Goal: Register for event/course

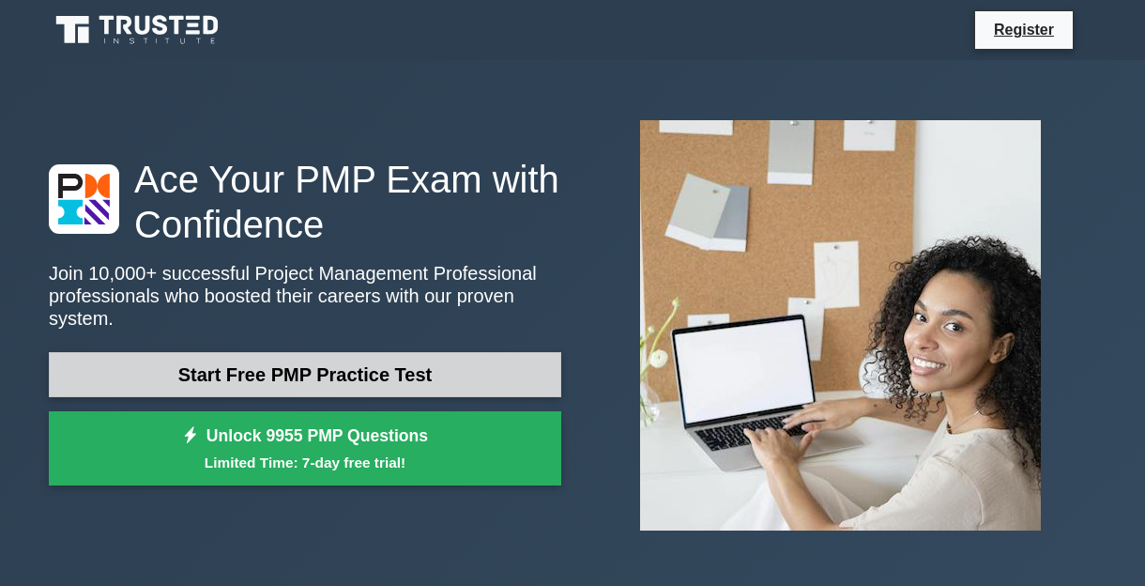
click at [268, 379] on link "Start Free PMP Practice Test" at bounding box center [305, 374] width 512 height 45
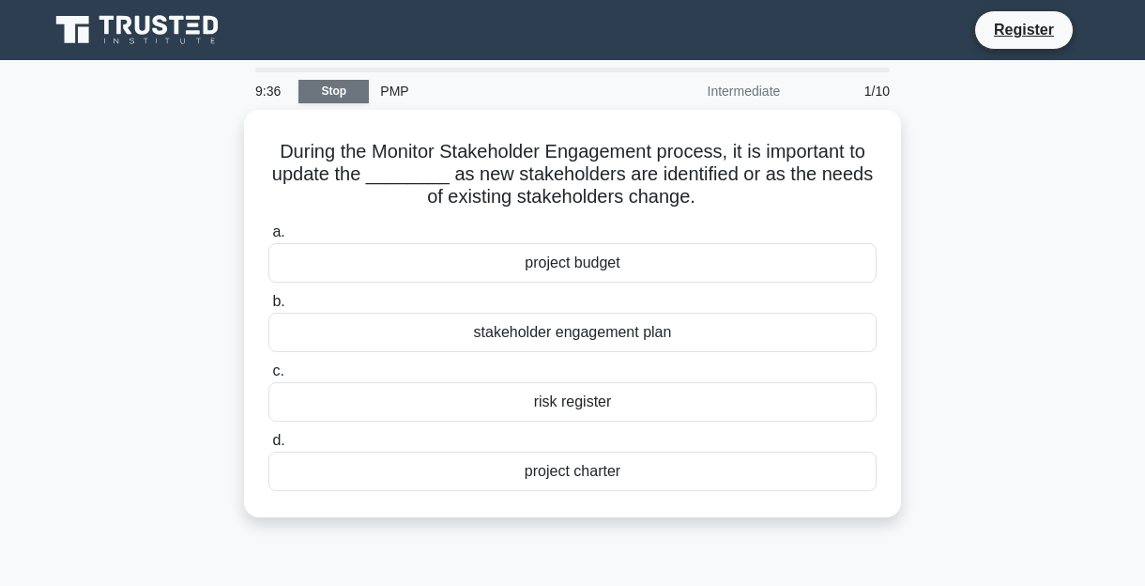
click at [336, 92] on link "Stop" at bounding box center [333, 91] width 70 height 23
click at [881, 90] on div "1/10" at bounding box center [846, 91] width 110 height 38
click at [735, 90] on div "Intermediate" at bounding box center [709, 91] width 164 height 38
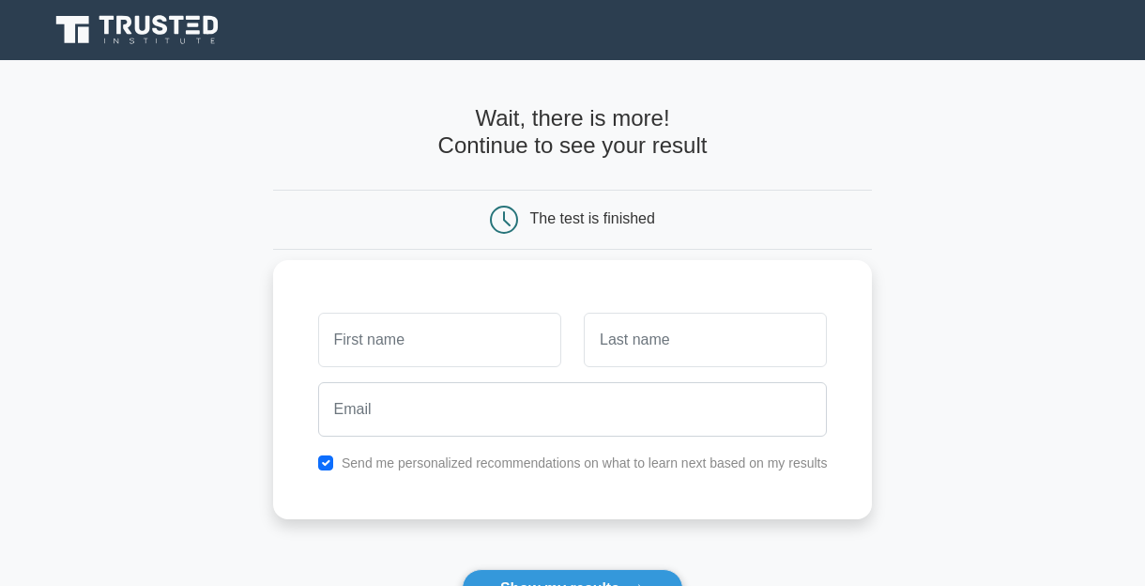
click at [411, 339] on input "text" at bounding box center [439, 340] width 243 height 54
type input "MYSS"
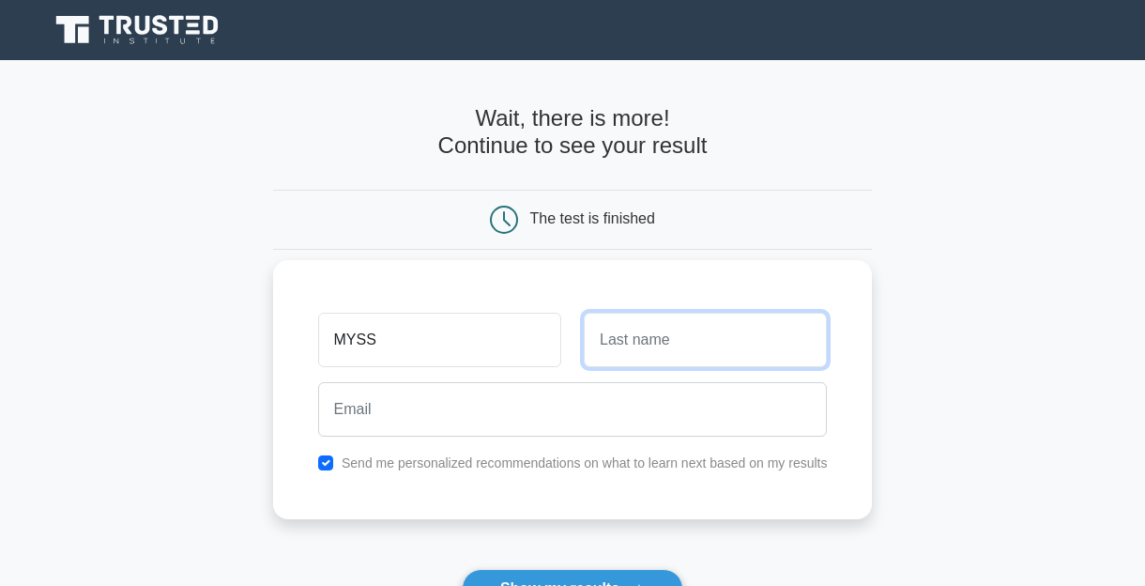
click at [689, 341] on input "text" at bounding box center [705, 340] width 243 height 54
type input "ZIMY"
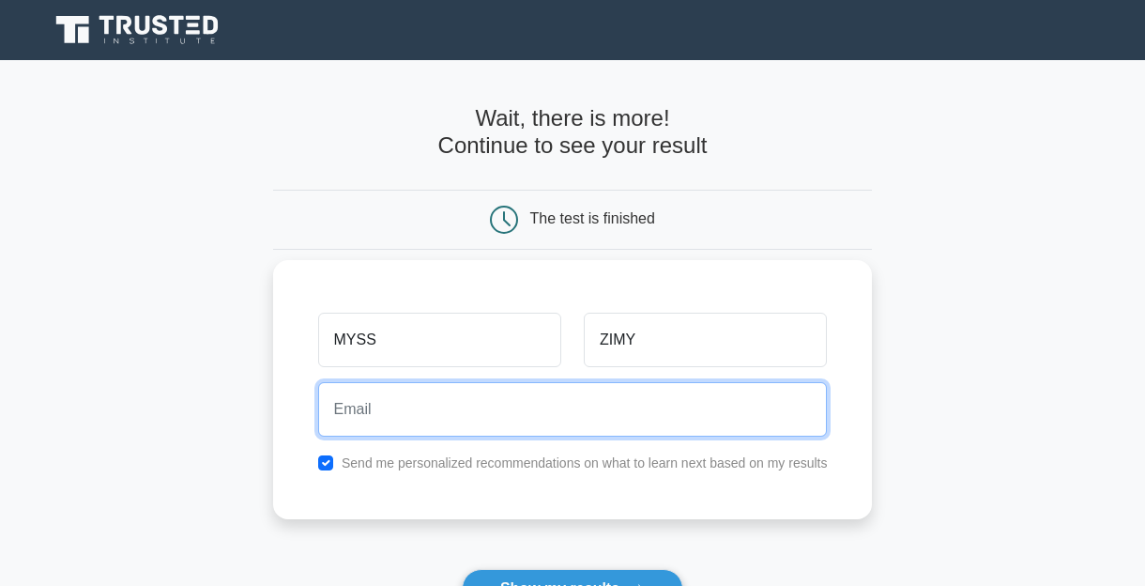
click at [334, 408] on input "email" at bounding box center [573, 409] width 510 height 54
type input "ZIMYMYSS50879098"
